Goal: Information Seeking & Learning: Check status

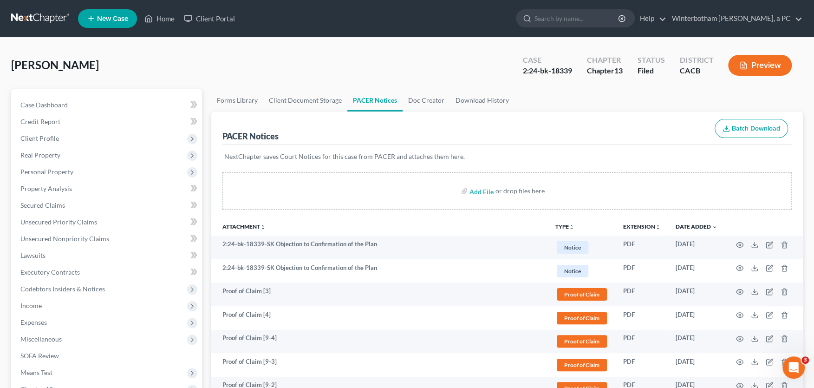
click at [575, 21] on input "search" at bounding box center [576, 18] width 85 height 17
type input "[PERSON_NAME]"
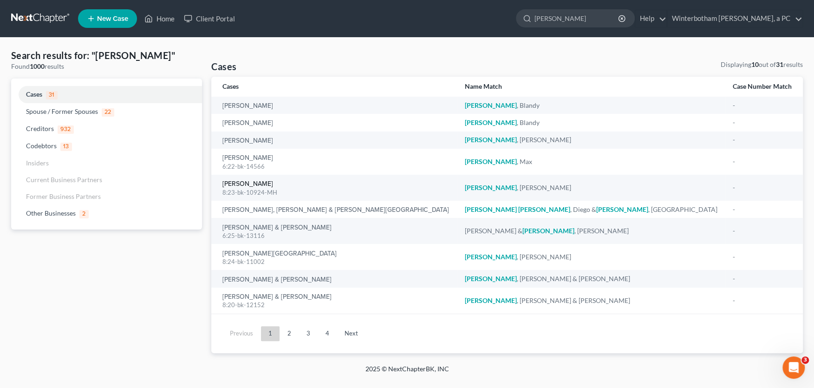
click at [249, 187] on link "[PERSON_NAME]" at bounding box center [247, 184] width 51 height 7
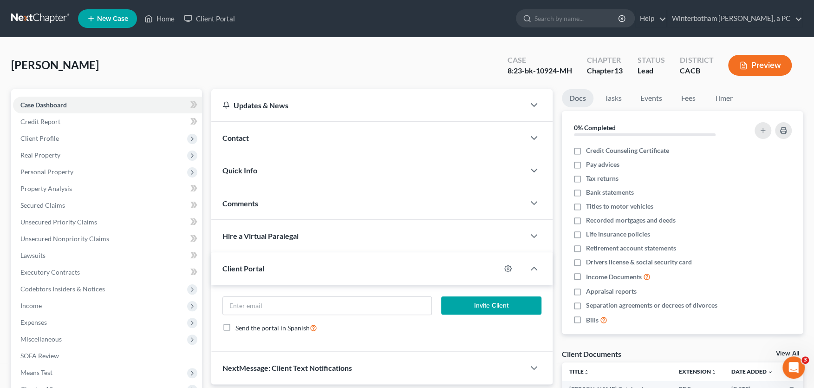
scroll to position [204, 0]
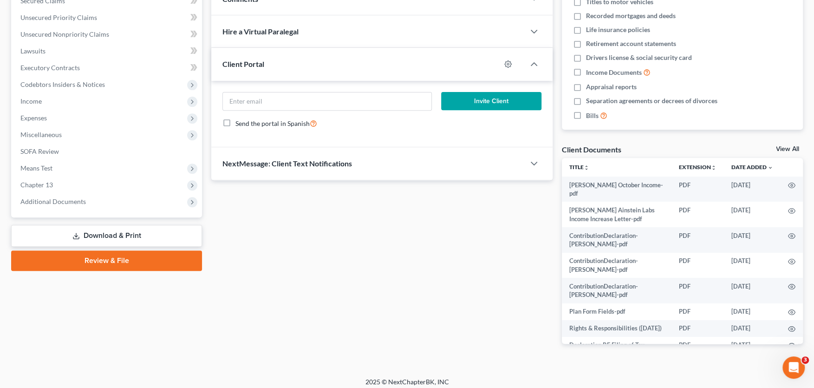
click at [72, 197] on span "Additional Documents" at bounding box center [107, 201] width 189 height 17
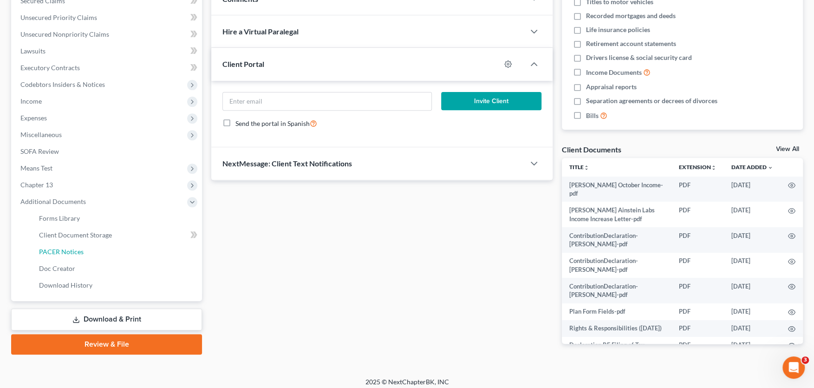
click at [80, 252] on span "PACER Notices" at bounding box center [61, 252] width 45 height 8
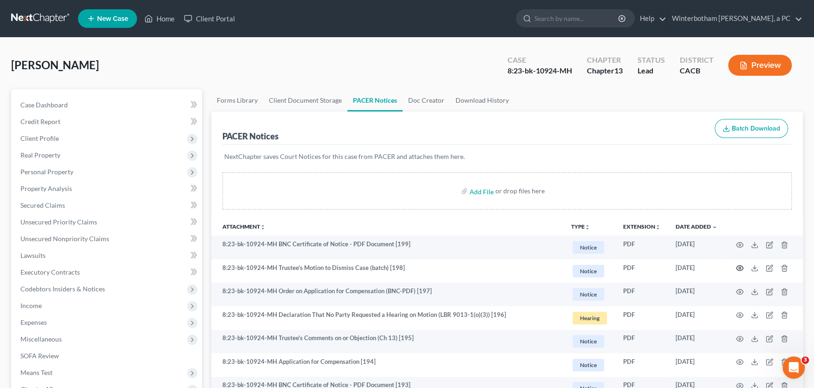
click at [739, 267] on circle "button" at bounding box center [740, 268] width 2 height 2
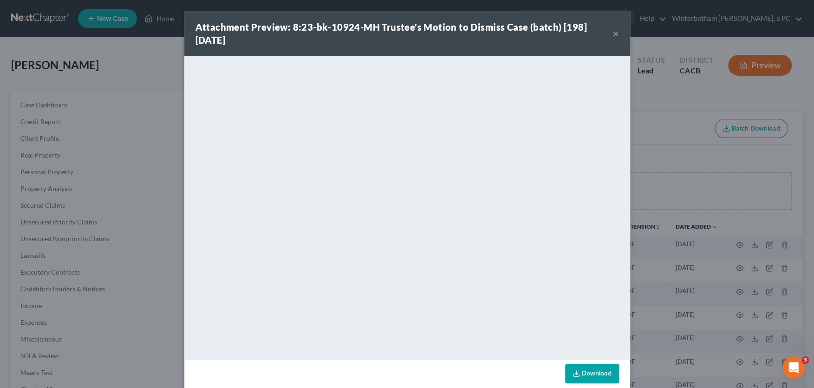
click at [616, 33] on button "×" at bounding box center [616, 33] width 7 height 11
